Goal: Information Seeking & Learning: Learn about a topic

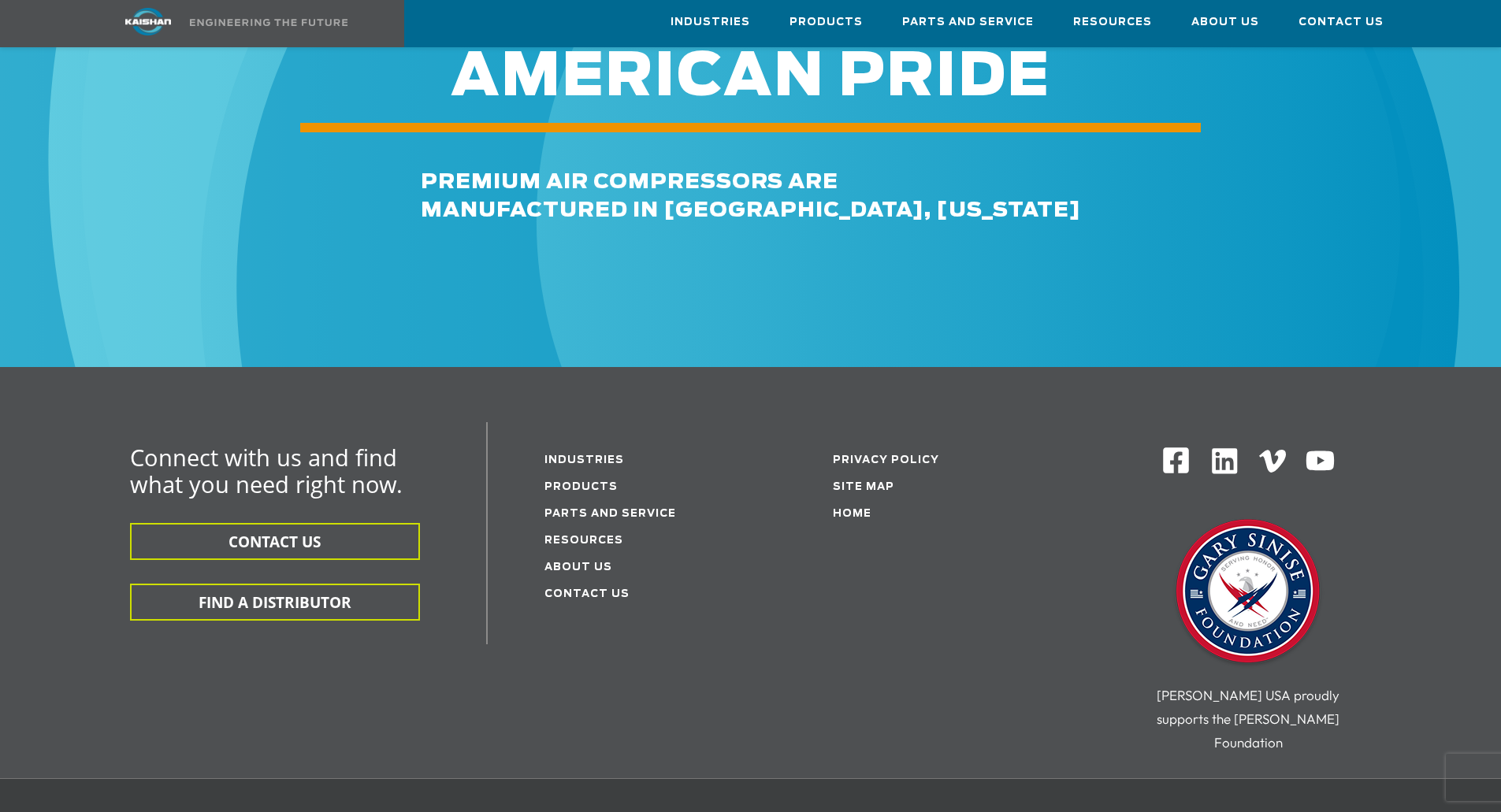
scroll to position [4646, 0]
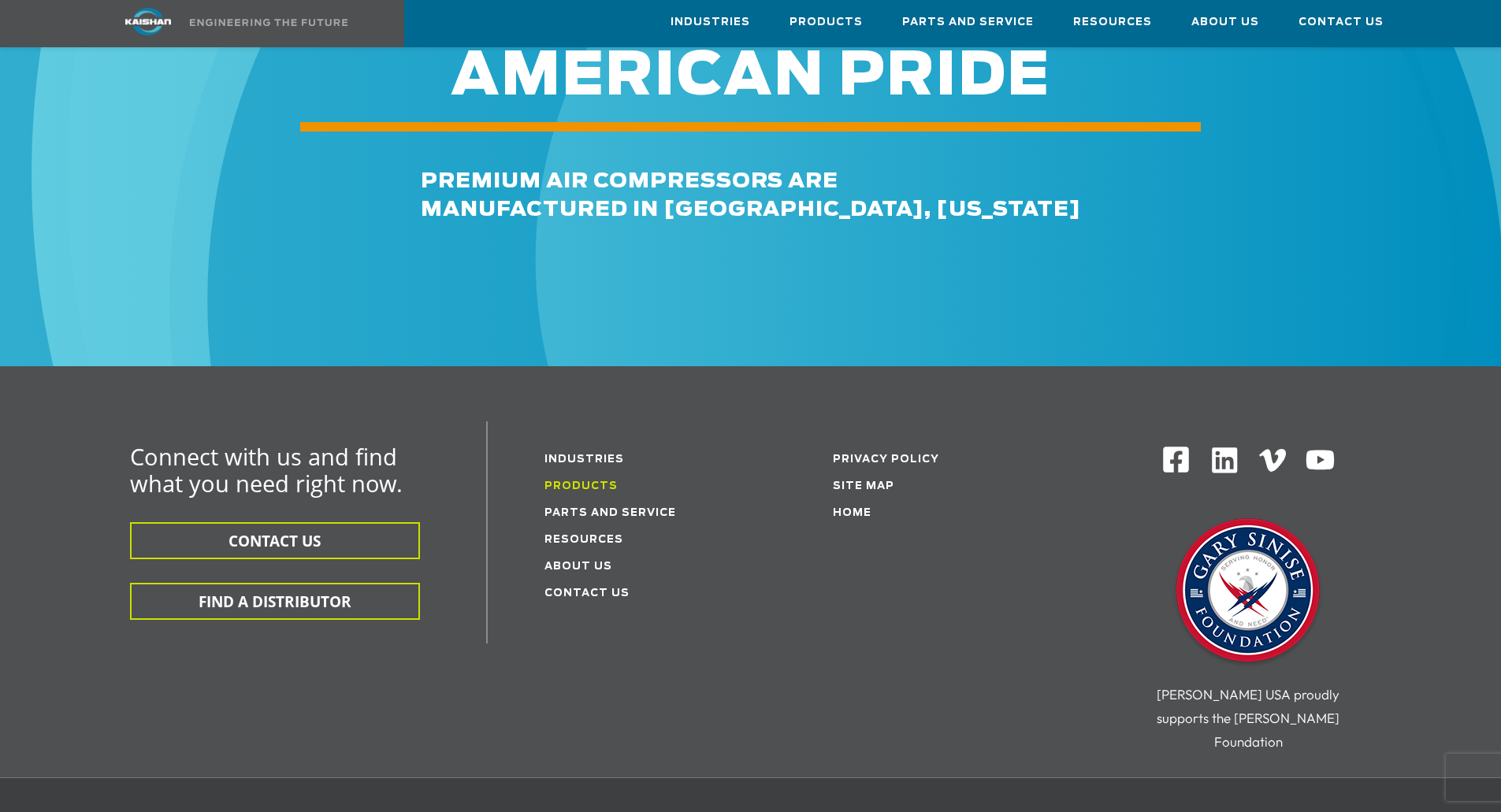
click at [590, 481] on link "Products" at bounding box center [581, 486] width 73 height 11
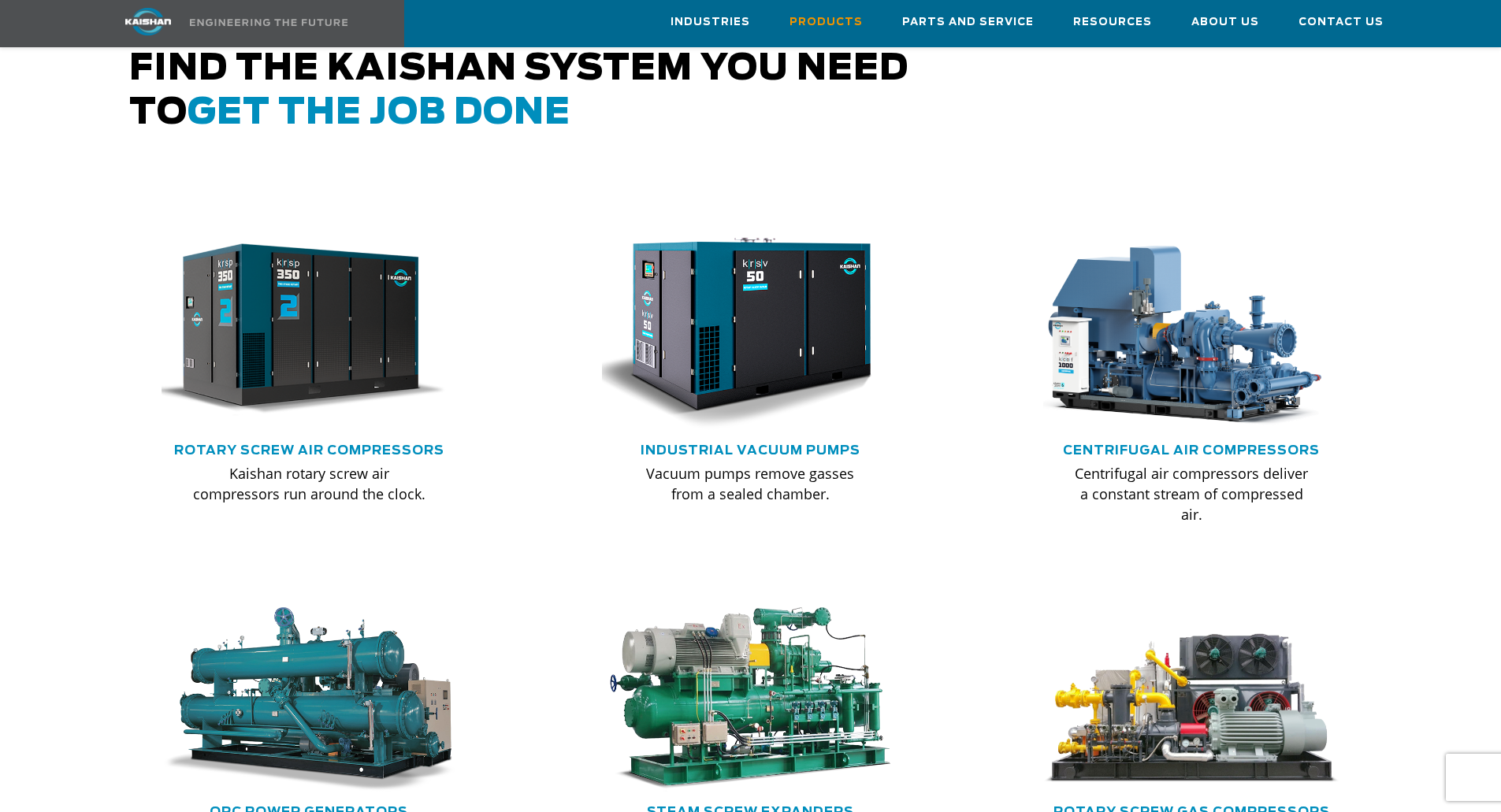
scroll to position [866, 0]
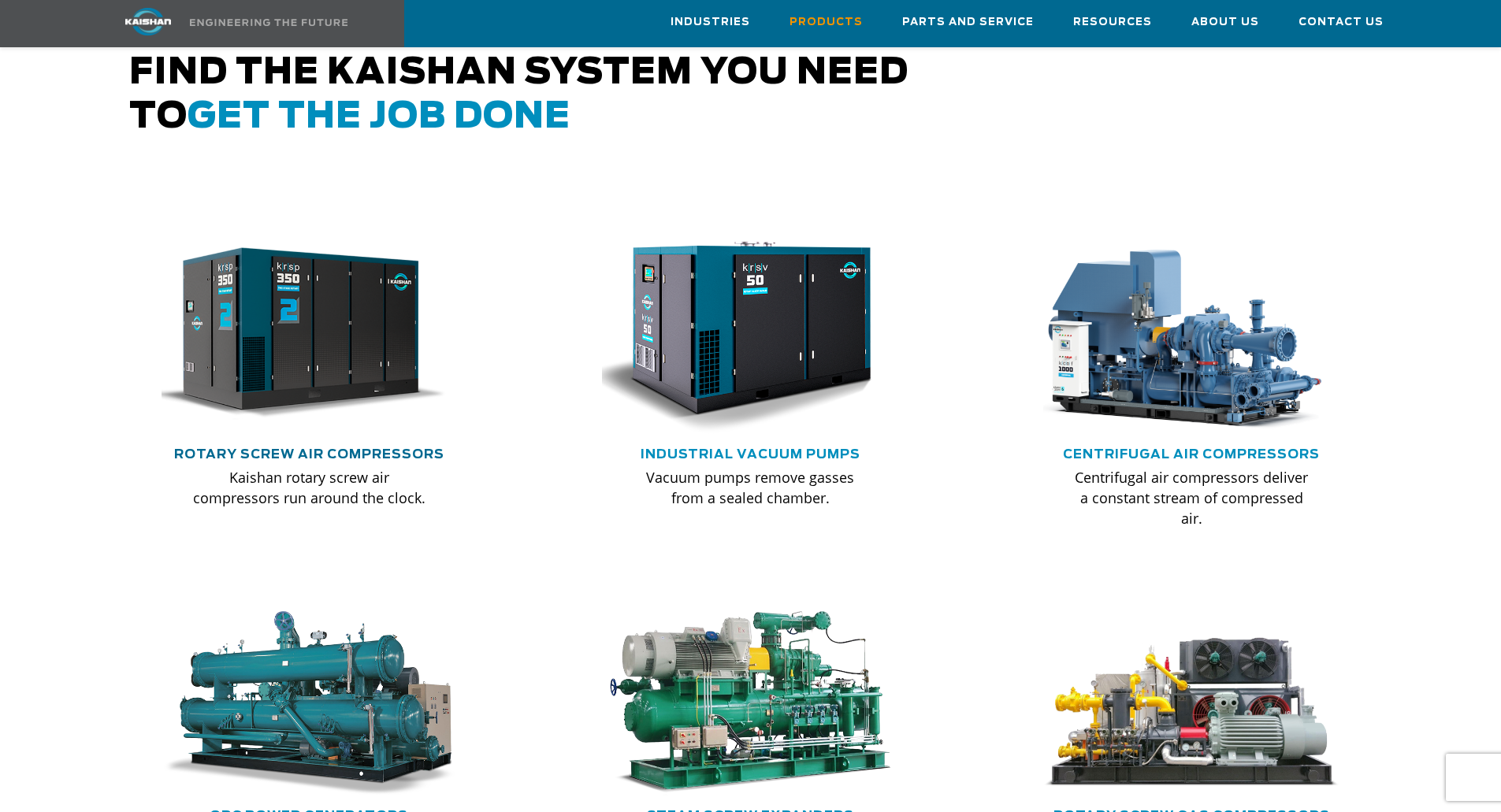
click at [399, 448] on link "Rotary Screw Air Compressors" at bounding box center [309, 454] width 271 height 13
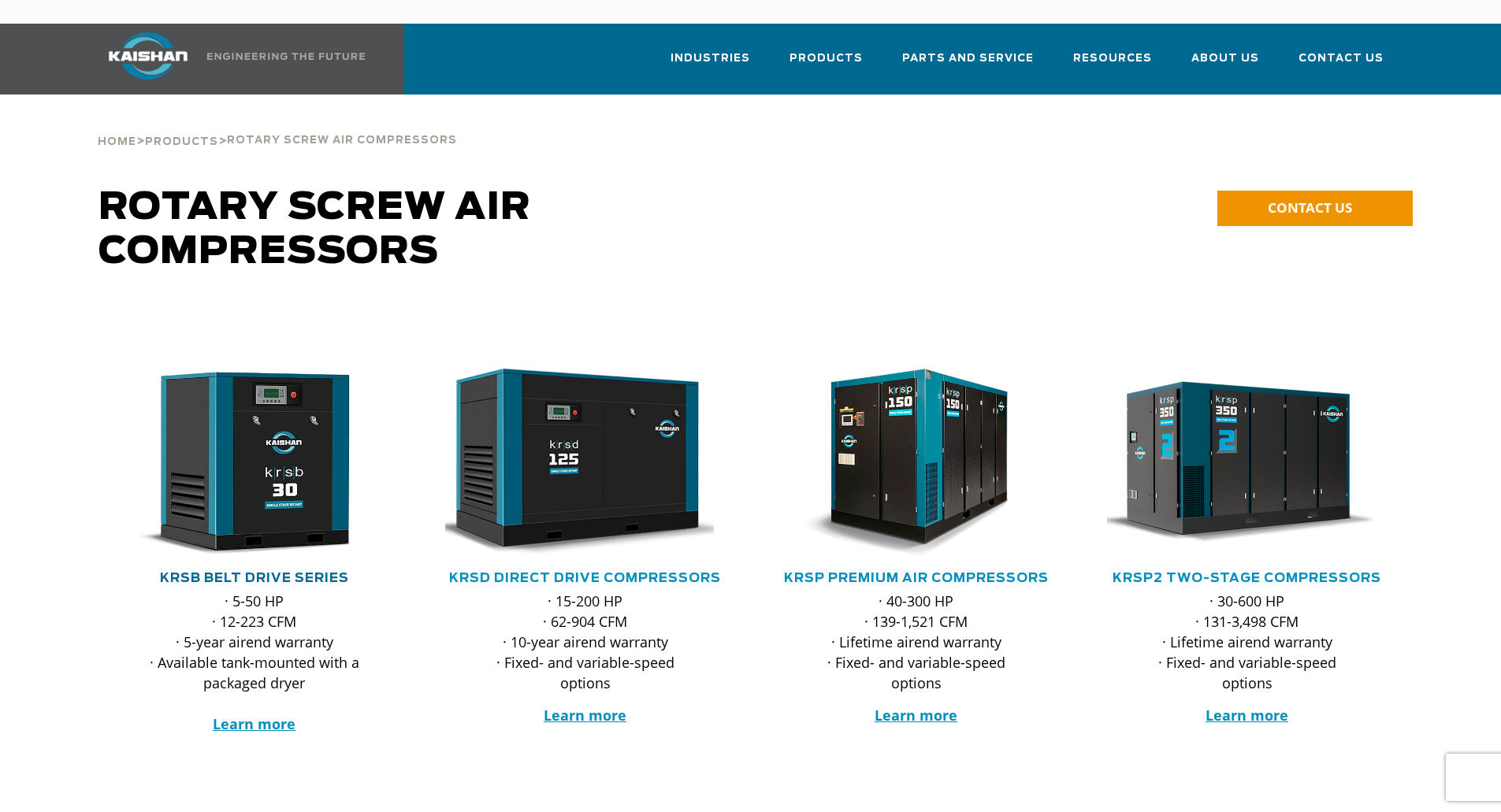
click at [296, 572] on link "KRSB Belt Drive Series" at bounding box center [254, 578] width 189 height 13
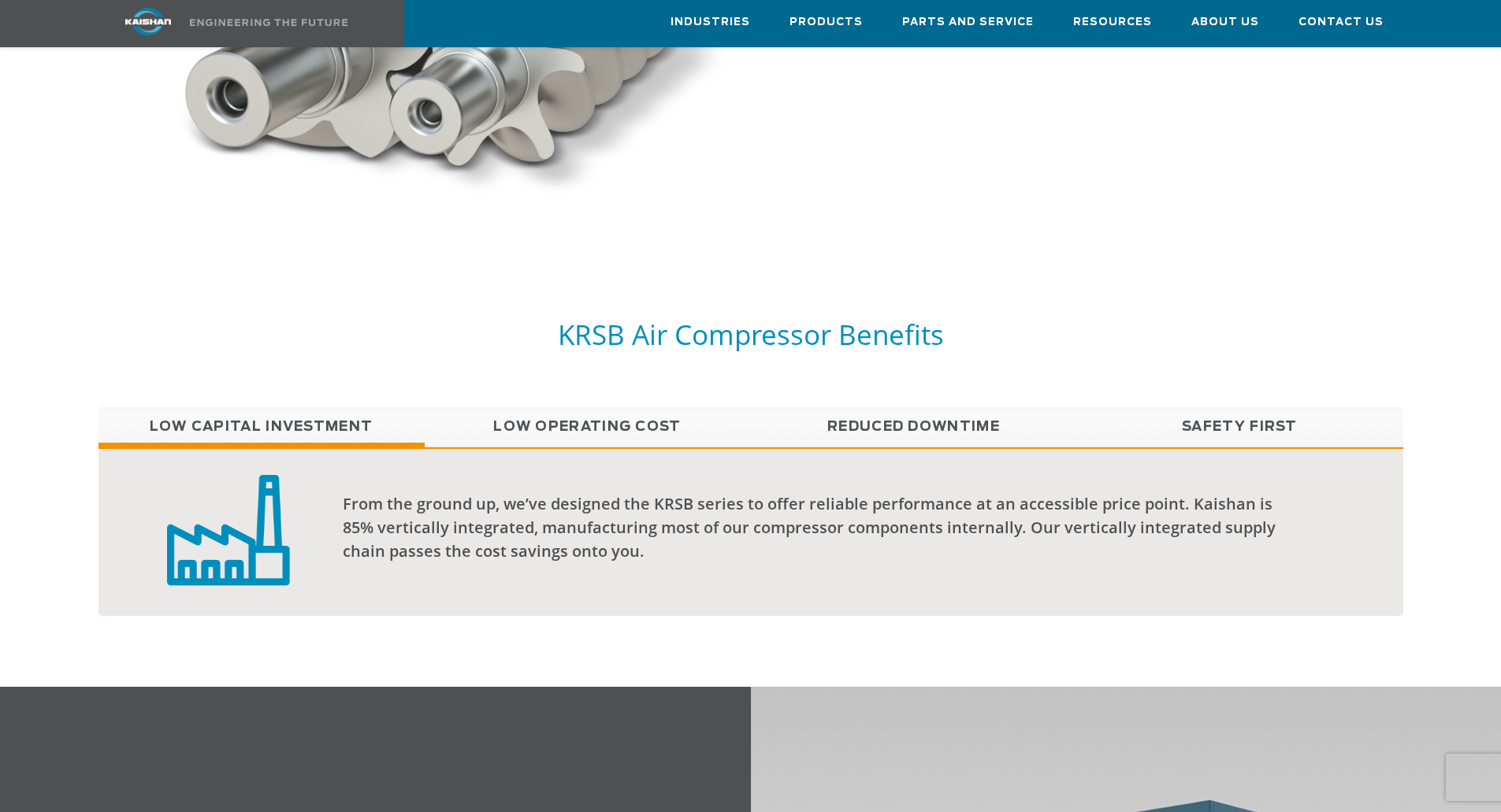
scroll to position [1181, 0]
click at [600, 406] on link "Low Operating Cost" at bounding box center [587, 426] width 326 height 40
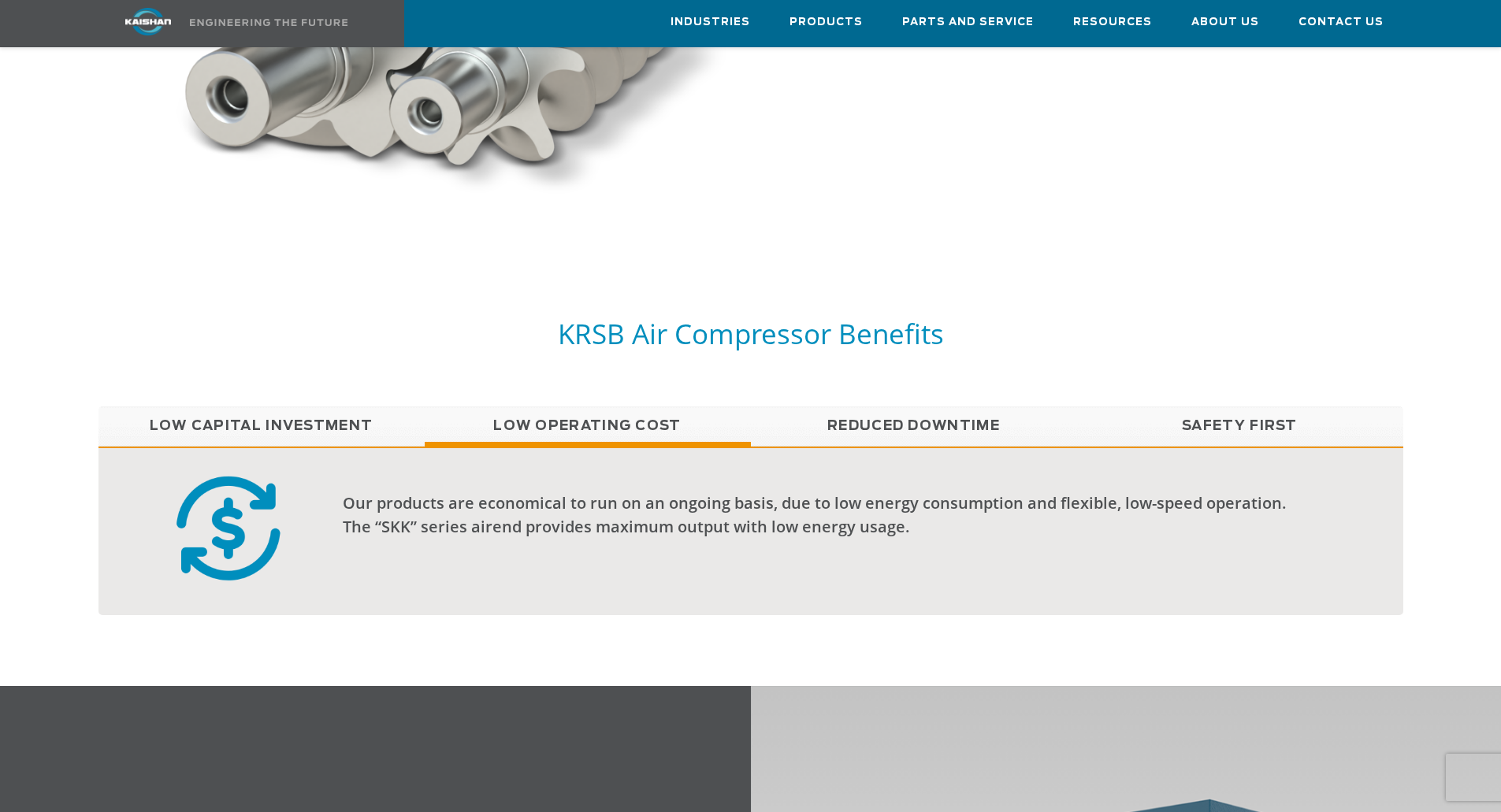
click at [929, 376] on div "KRSB Air Compressor Benefits" at bounding box center [751, 361] width 1324 height 91
click at [936, 406] on link "Reduced Downtime" at bounding box center [914, 426] width 326 height 40
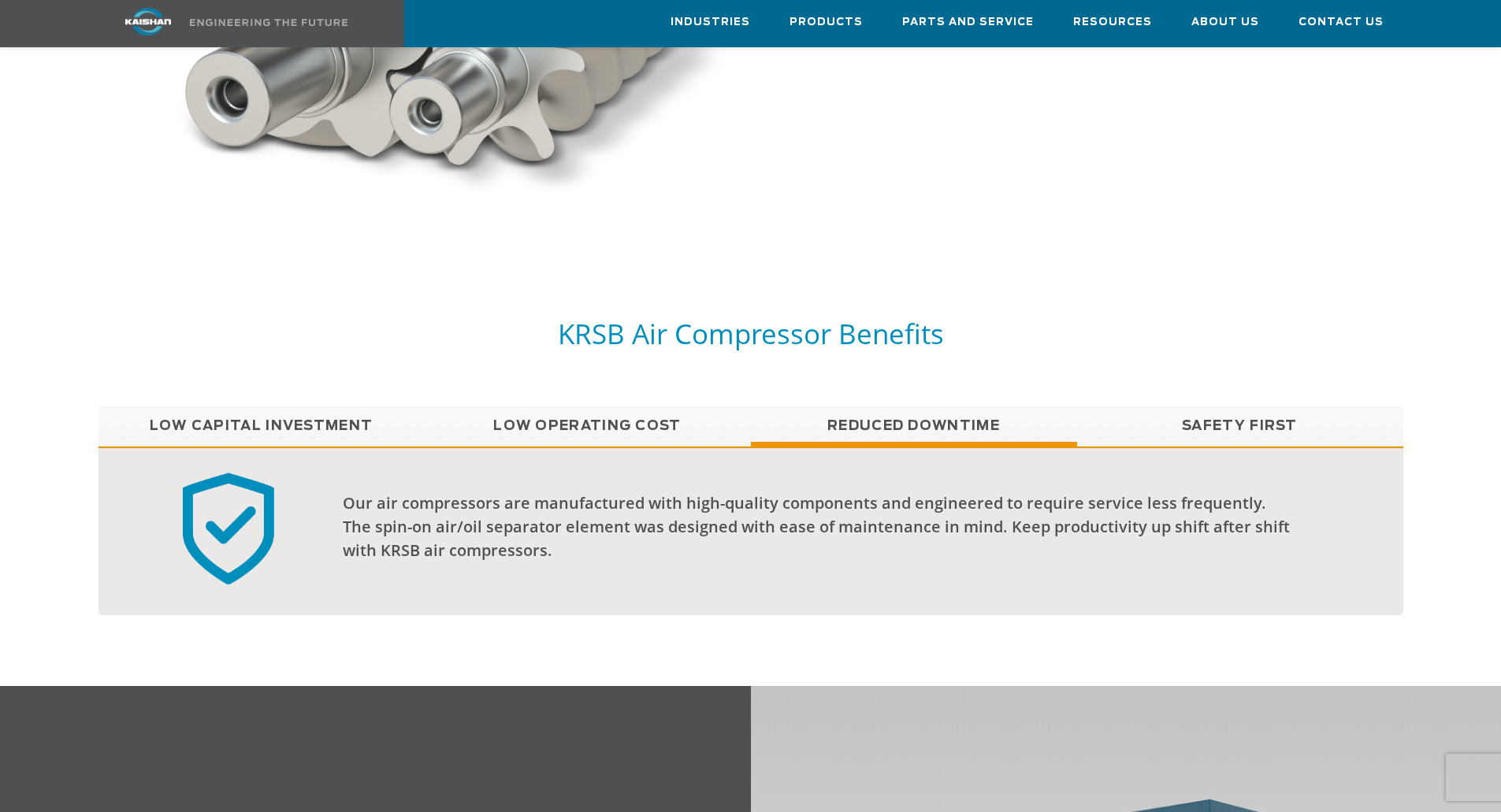
click at [1273, 406] on link "Safety First" at bounding box center [1240, 426] width 326 height 40
